Goal: Find contact information: Find contact information

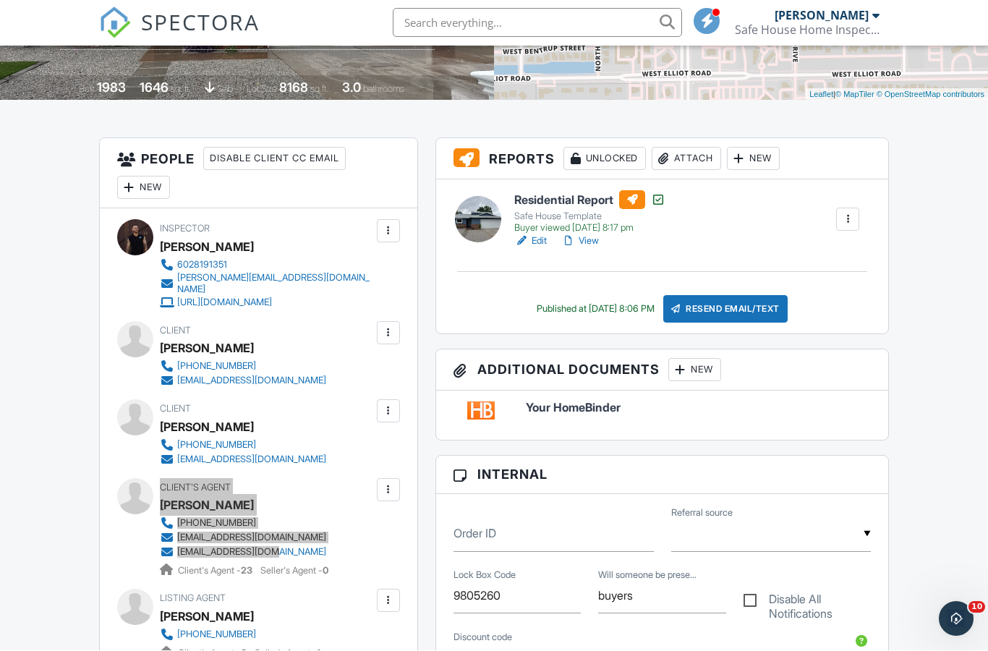
scroll to position [403, 0]
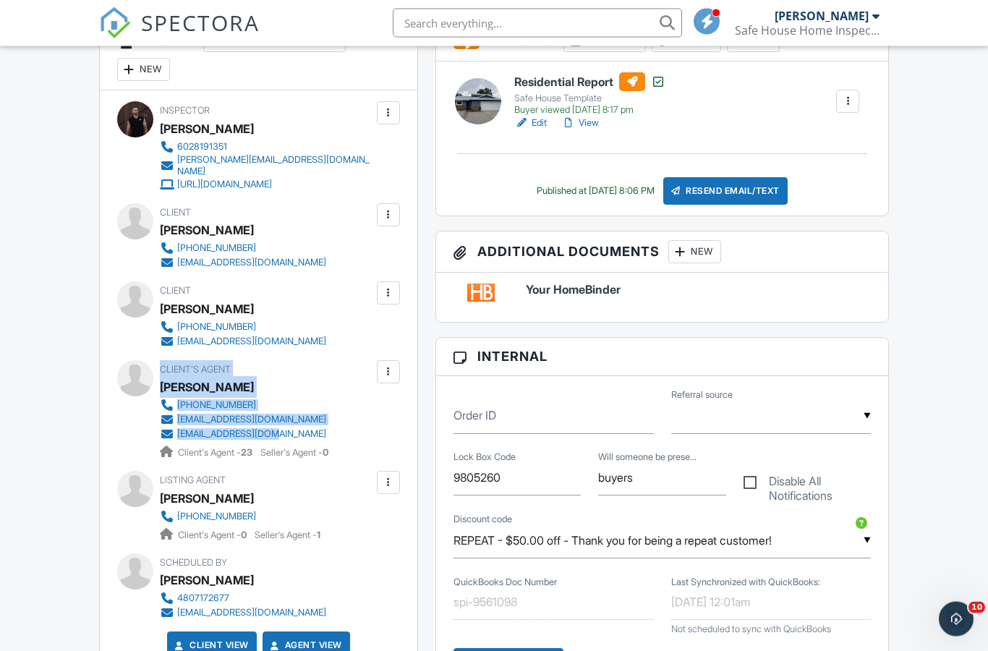
click at [171, 475] on span "Listing Agent" at bounding box center [193, 480] width 66 height 11
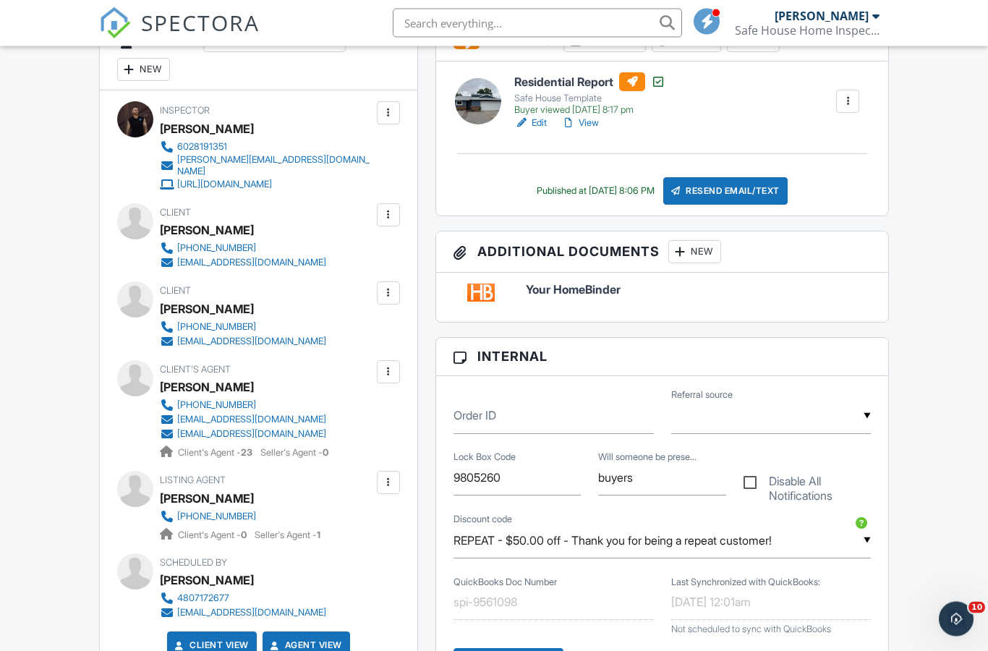
click at [174, 475] on span "Listing Agent" at bounding box center [193, 480] width 66 height 11
copy div "Listing Agent Marlis Beljan 480-980-5261"
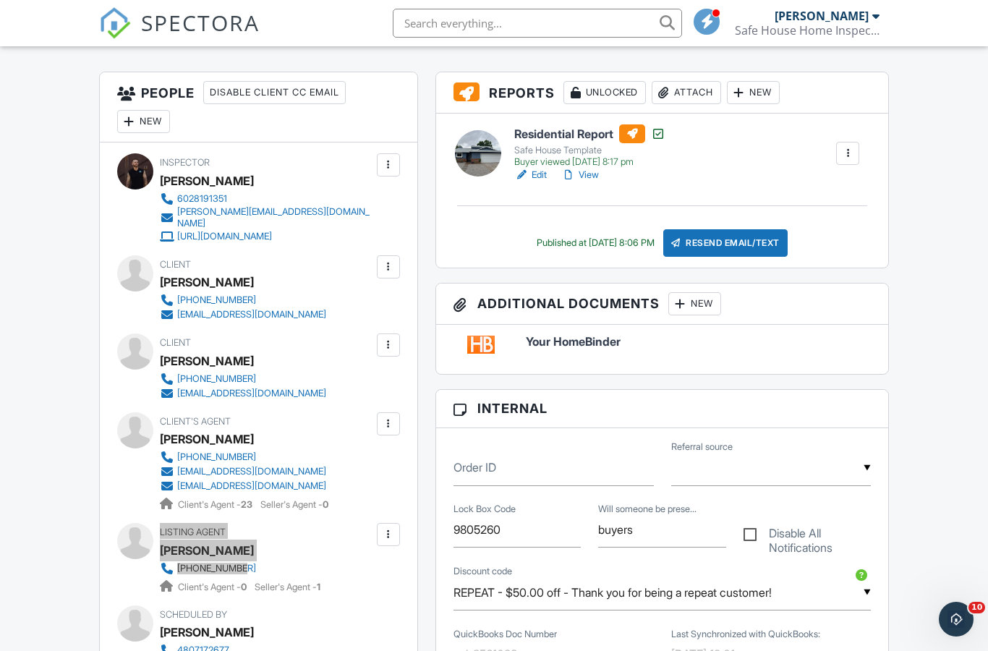
scroll to position [0, 0]
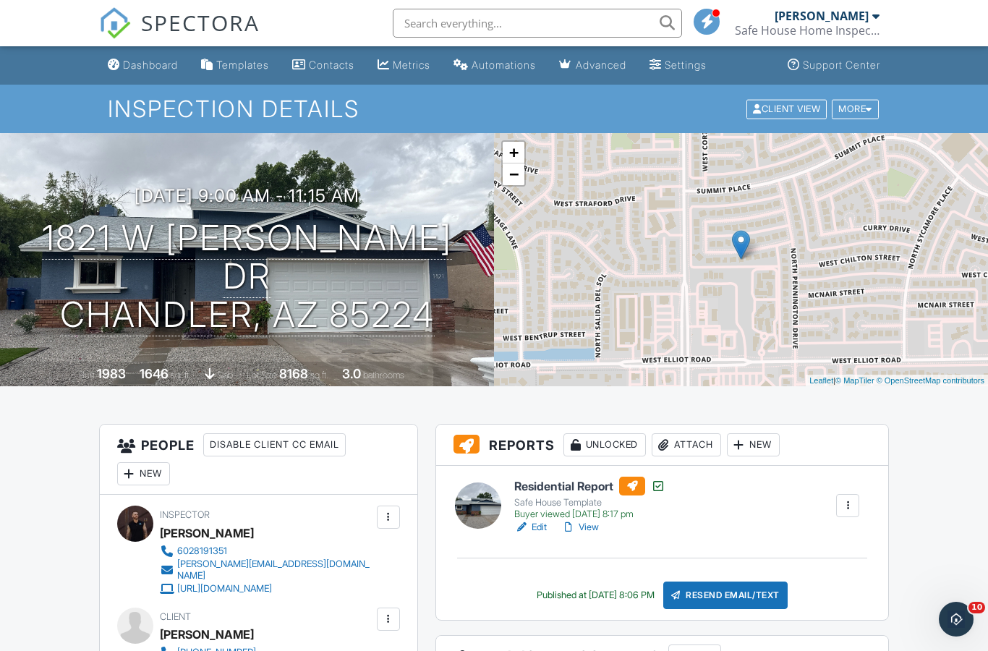
click at [145, 72] on link "Dashboard" at bounding box center [143, 65] width 82 height 27
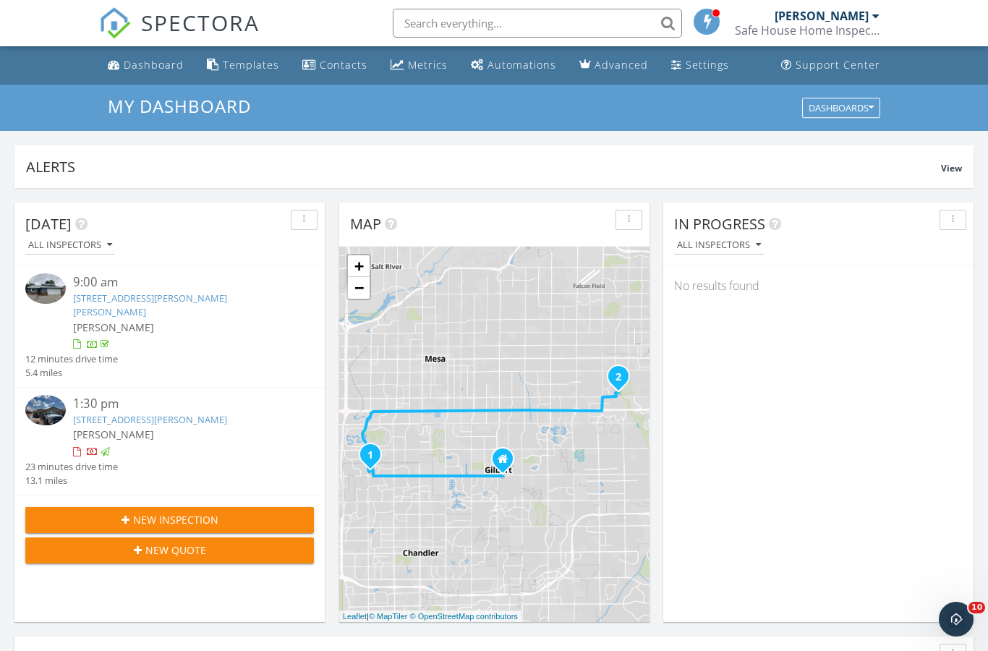
click at [140, 413] on link "5713 E Florian Cir, Mesa, AZ 85206" at bounding box center [150, 419] width 154 height 13
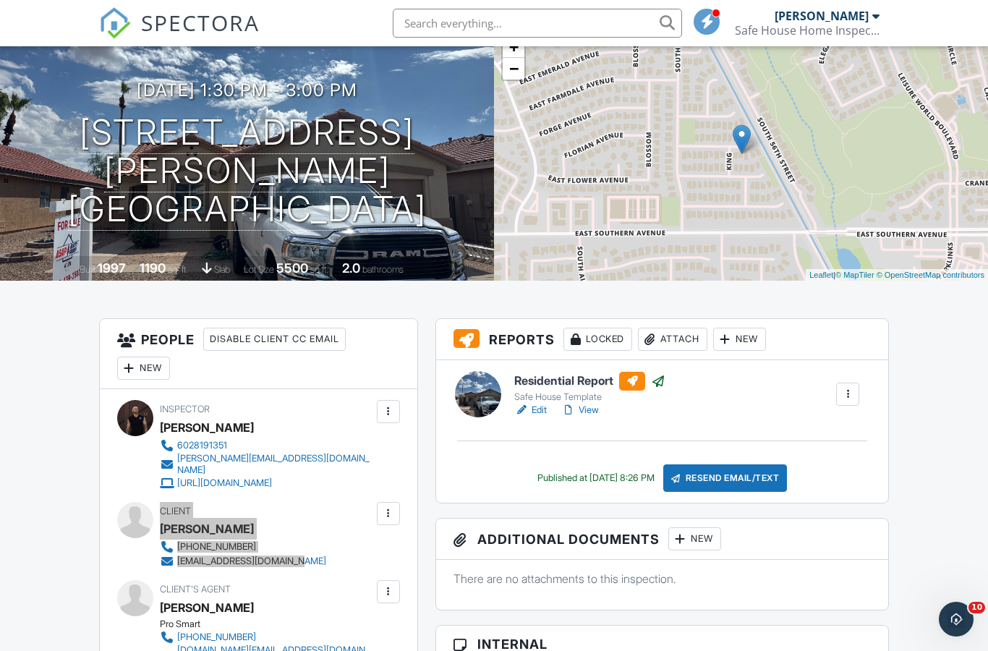
scroll to position [258, 0]
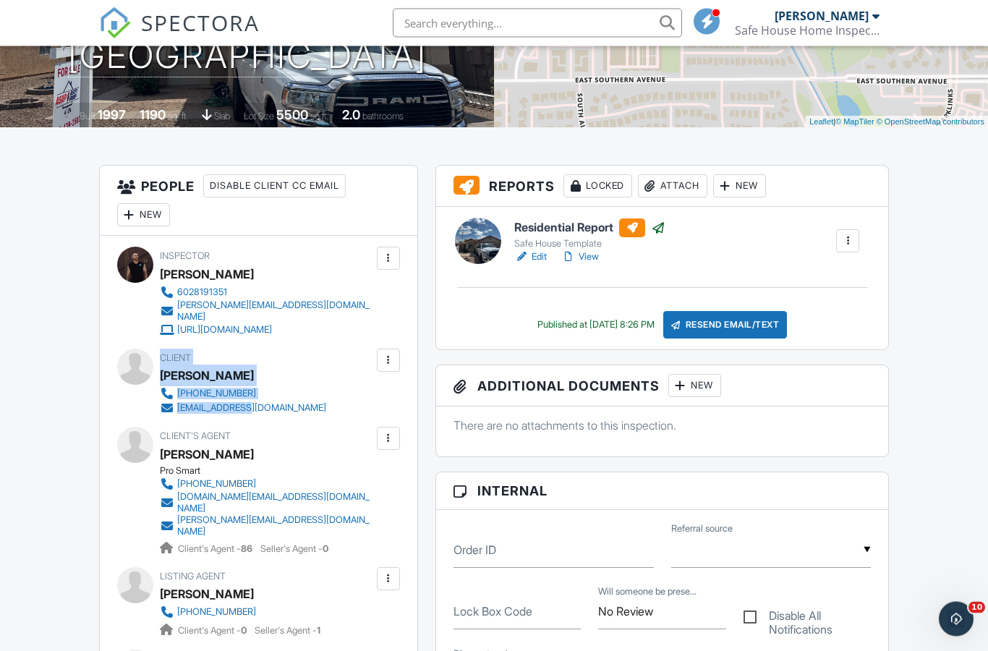
click at [175, 431] on span "Client's Agent" at bounding box center [195, 436] width 71 height 11
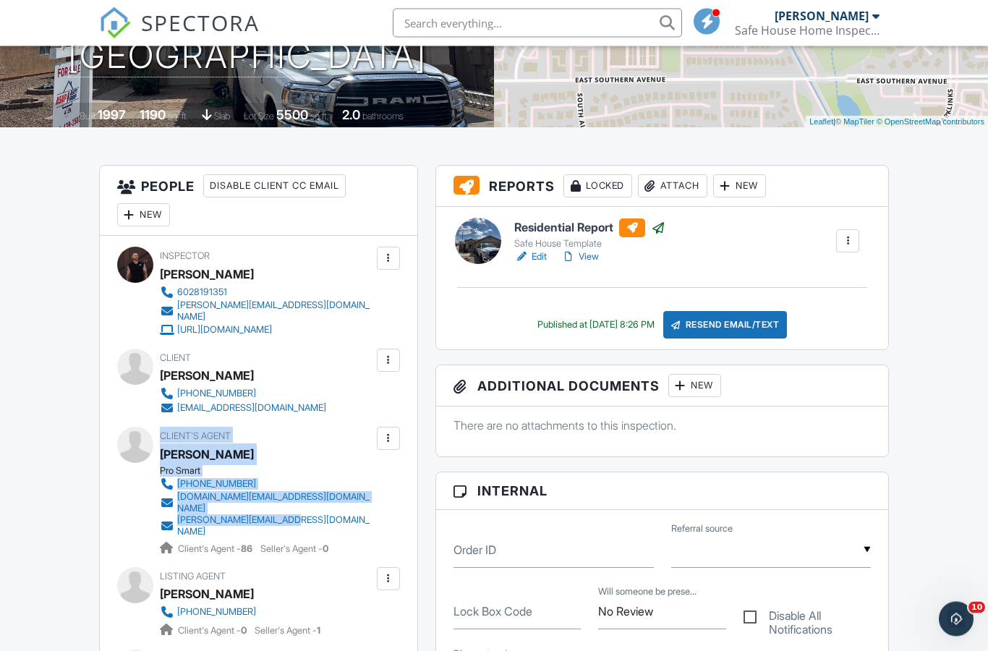
copy div "Client's Agent [PERSON_NAME] Pro Smart [PHONE_NUMBER] [DOMAIN_NAME][EMAIL_ADDRE…"
